Goal: Task Accomplishment & Management: Use online tool/utility

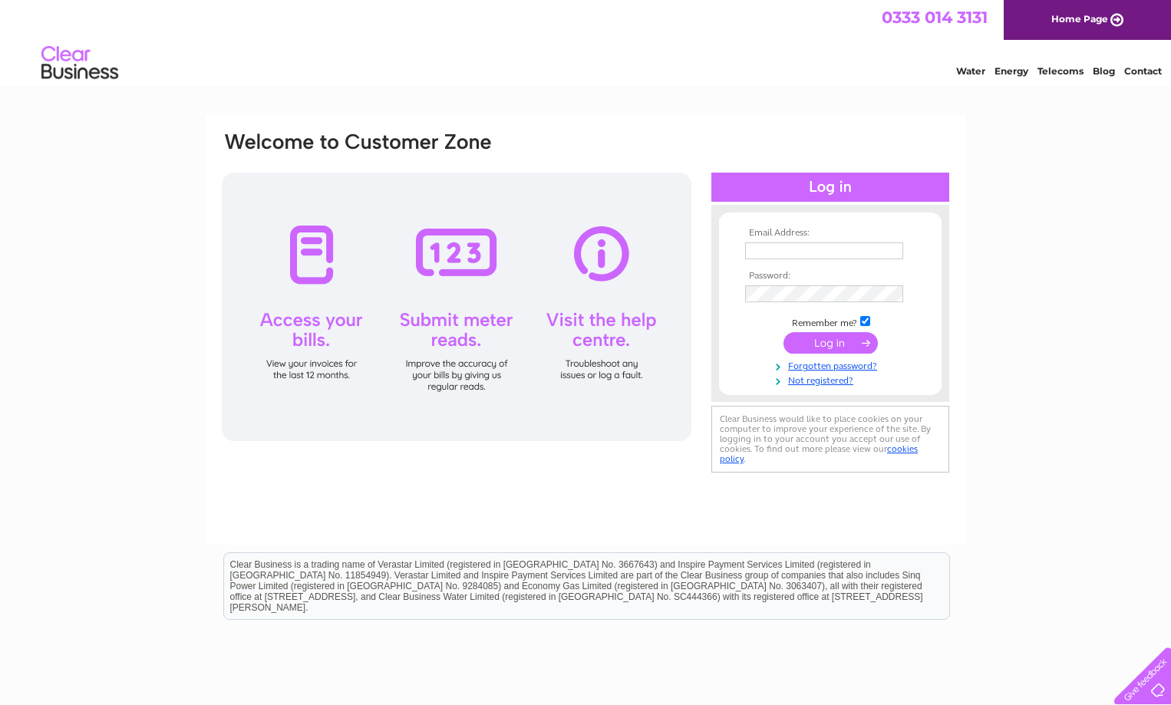
type input "paintandpaper@unicombox.co.uk"
click at [828, 338] on input "submit" at bounding box center [830, 342] width 94 height 21
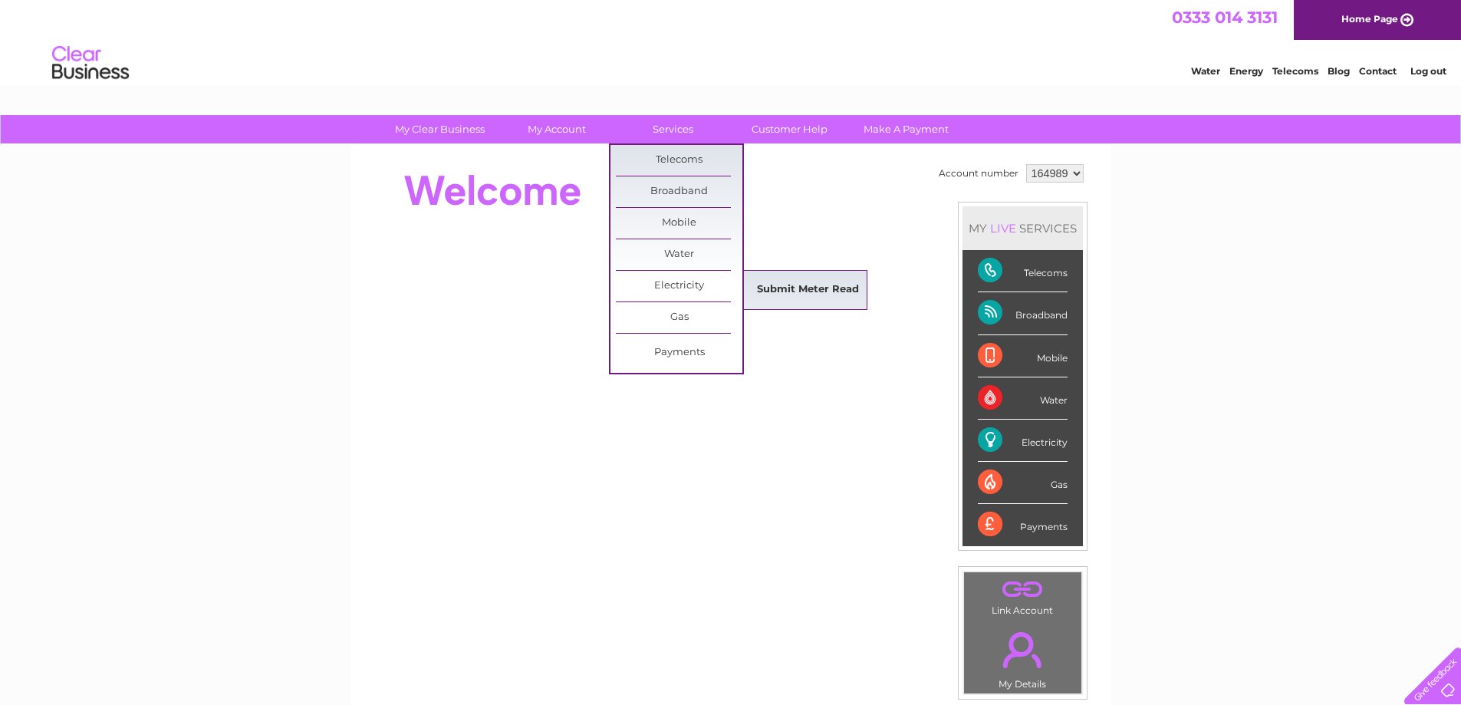
click at [841, 294] on link "Submit Meter Read" at bounding box center [808, 290] width 127 height 31
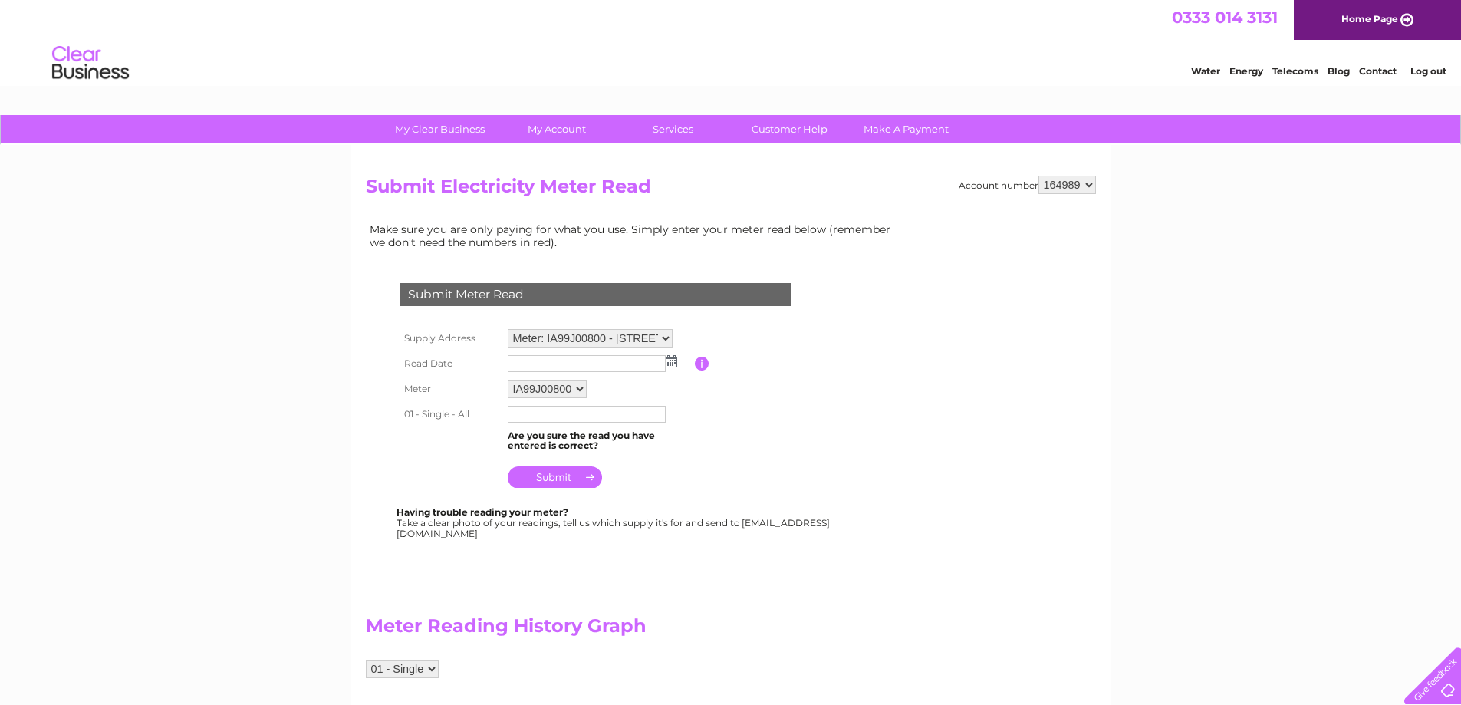
click at [542, 368] on input "text" at bounding box center [587, 363] width 158 height 17
click at [673, 364] on img at bounding box center [673, 362] width 12 height 12
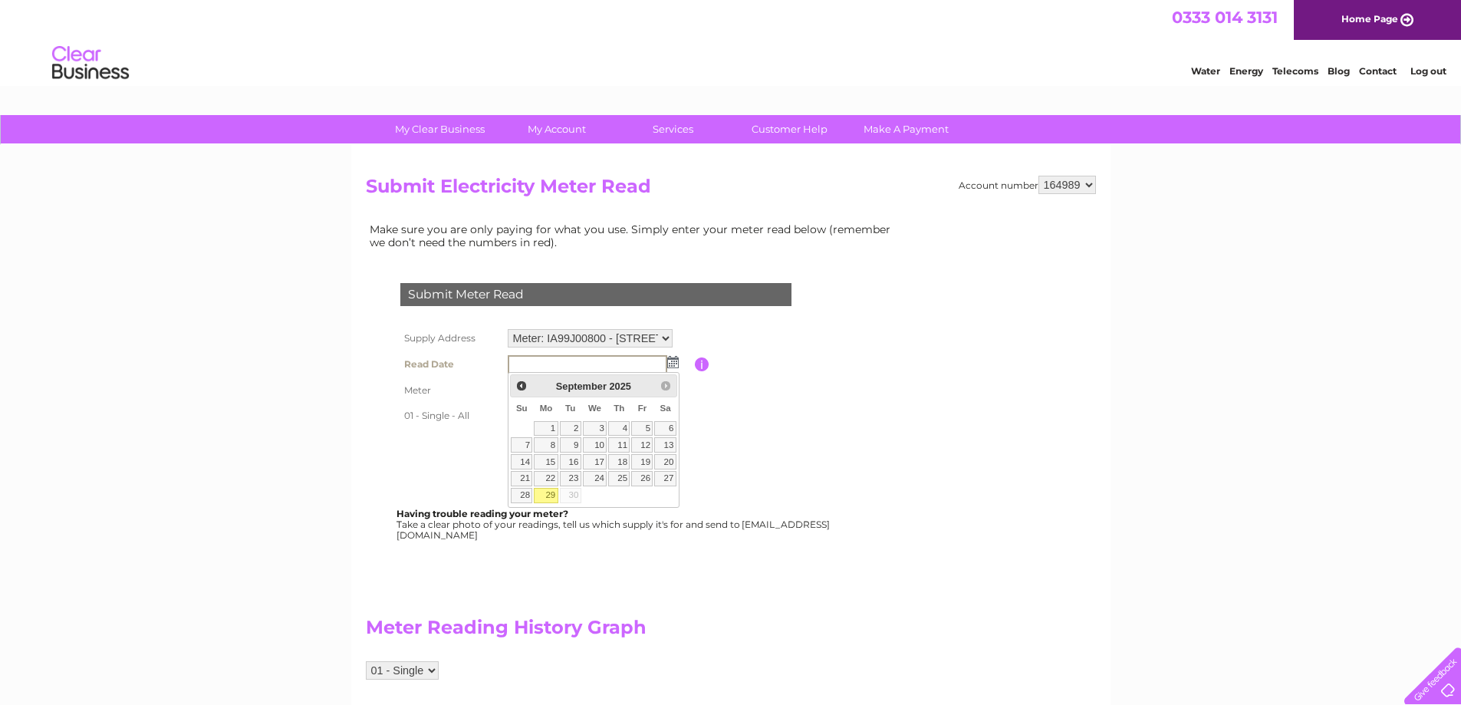
click at [551, 491] on link "29" at bounding box center [546, 495] width 24 height 15
type input "2025/09/29"
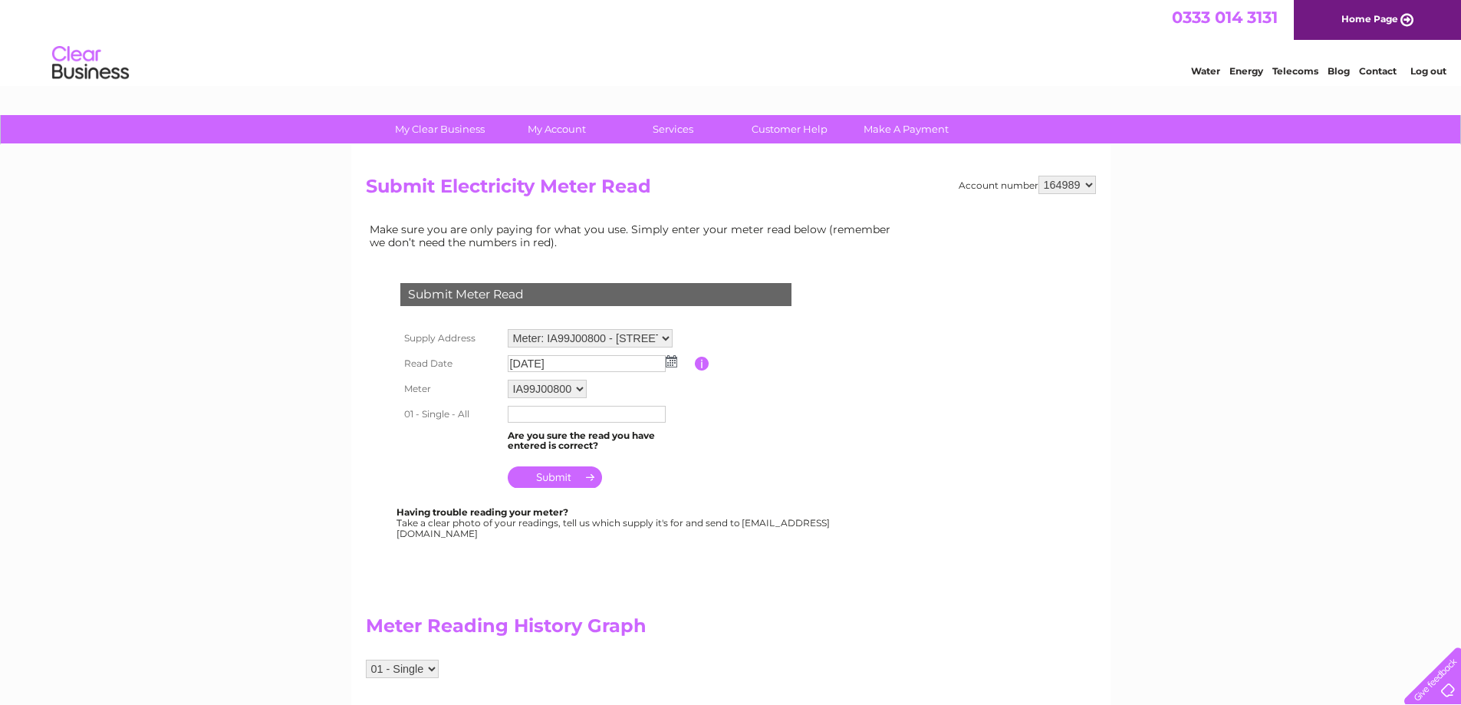
click at [551, 409] on input "text" at bounding box center [587, 414] width 158 height 17
type input "59831"
click at [562, 479] on input "submit" at bounding box center [555, 478] width 94 height 21
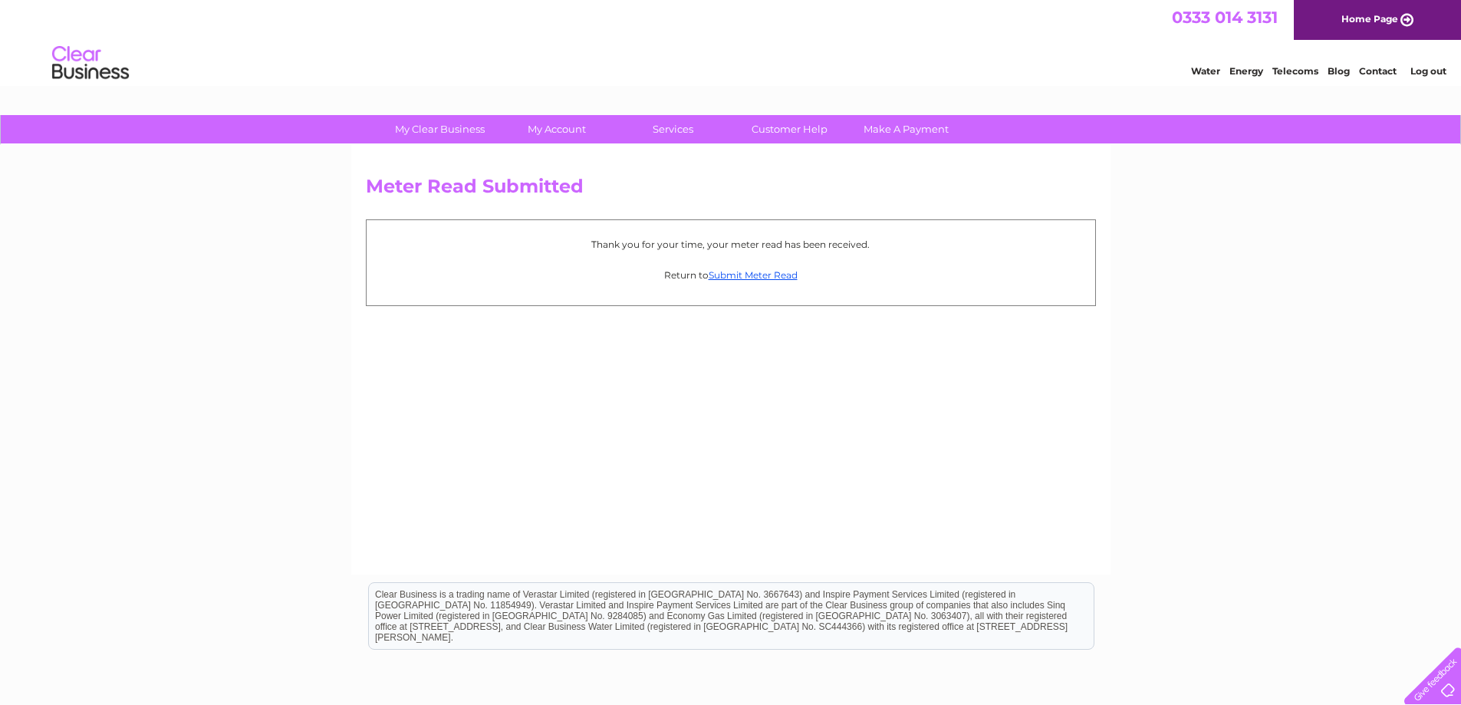
click at [1430, 71] on link "Log out" at bounding box center [1429, 71] width 36 height 12
